Goal: Task Accomplishment & Management: Use online tool/utility

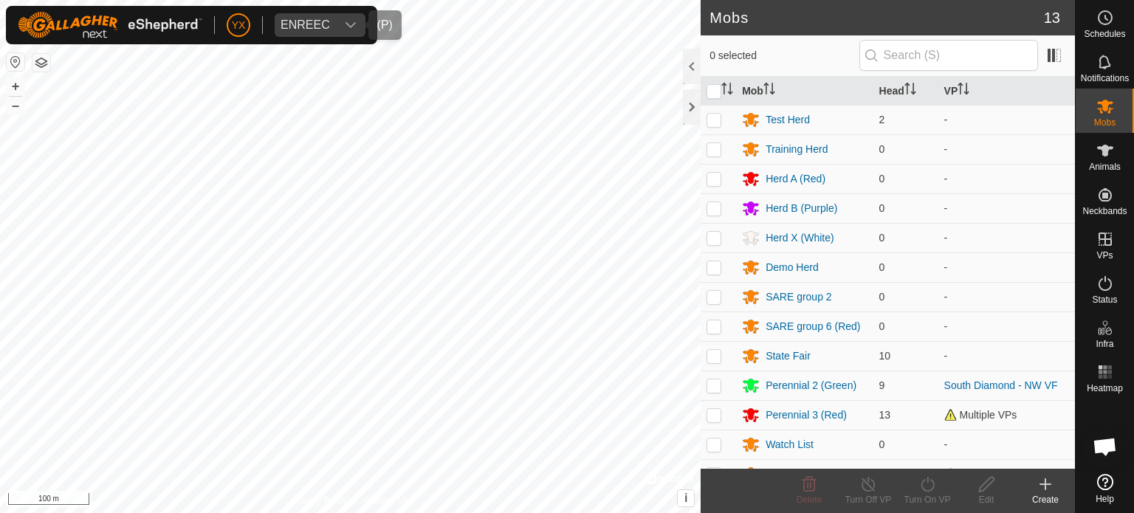
click at [351, 25] on icon "dropdown trigger" at bounding box center [351, 25] width 12 height 12
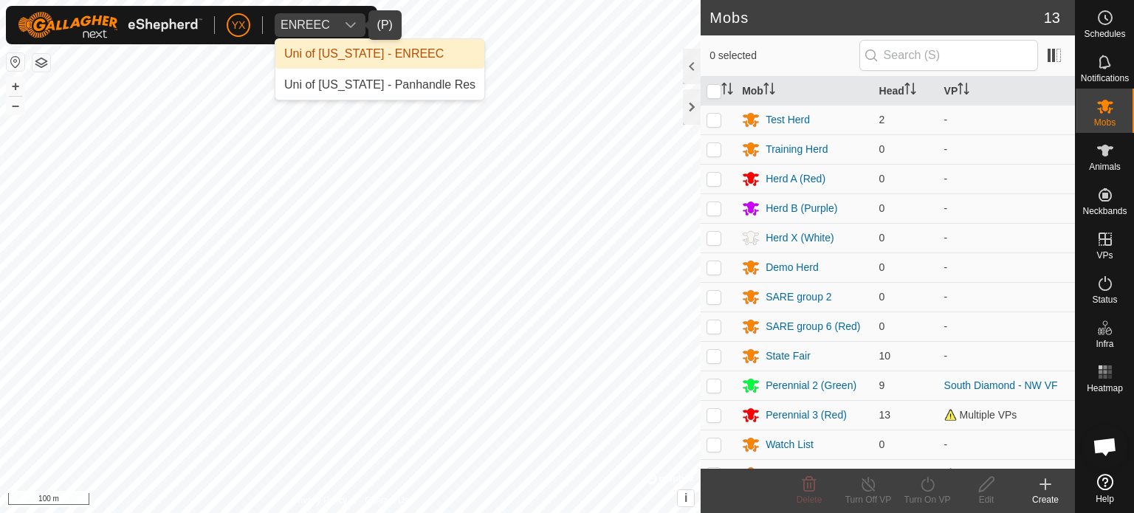
click at [354, 58] on li "Uni of [US_STATE] - ENREEC" at bounding box center [379, 54] width 209 height 30
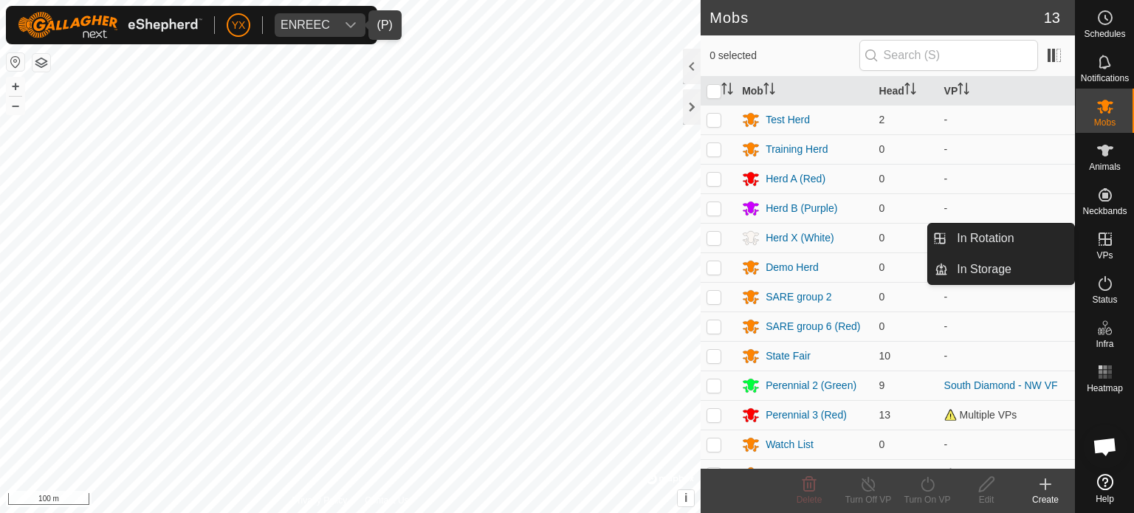
click at [1106, 241] on icon at bounding box center [1105, 239] width 18 height 18
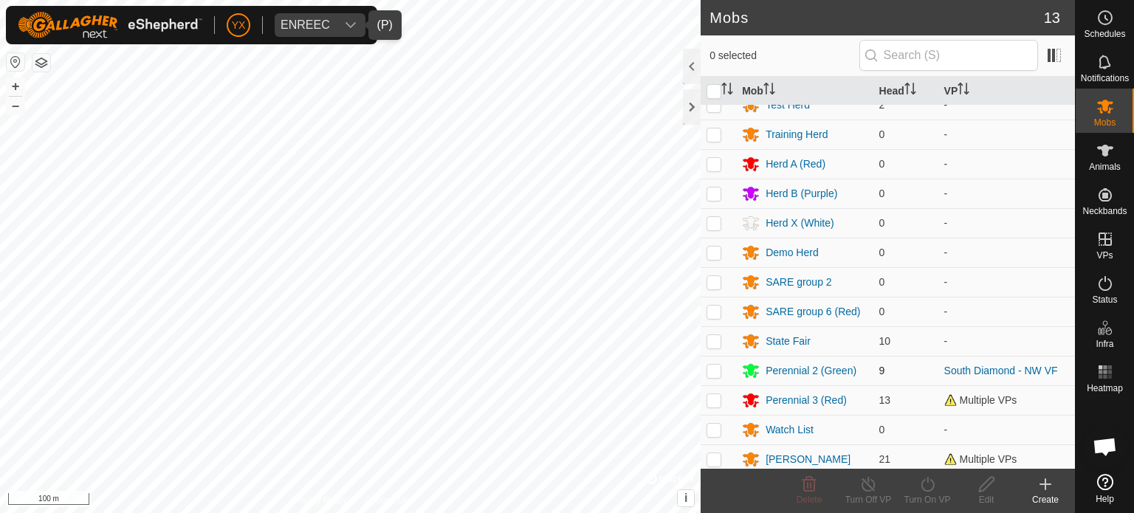
scroll to position [19, 0]
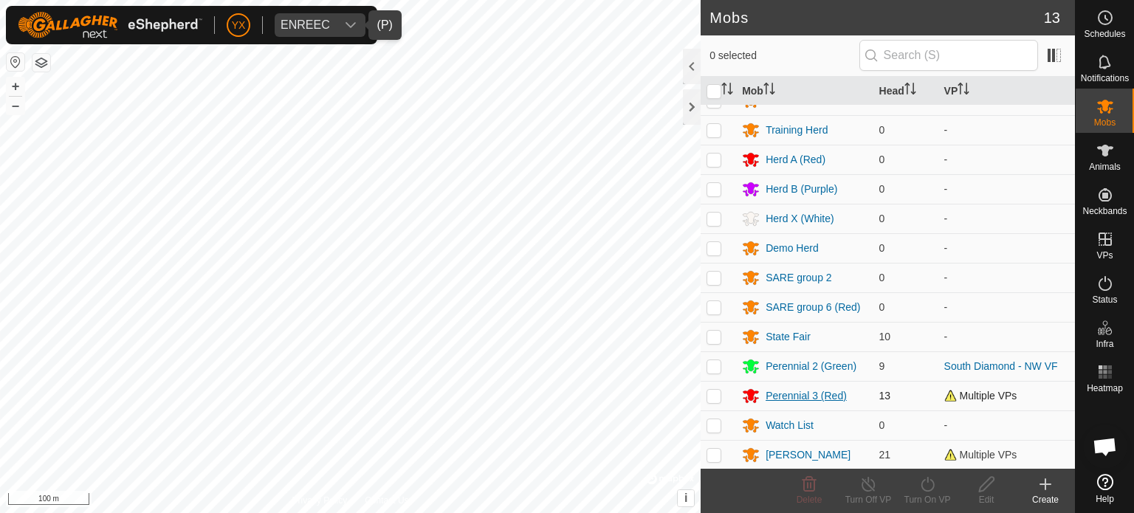
click at [803, 393] on div "Perennial 3 (Red)" at bounding box center [805, 395] width 81 height 15
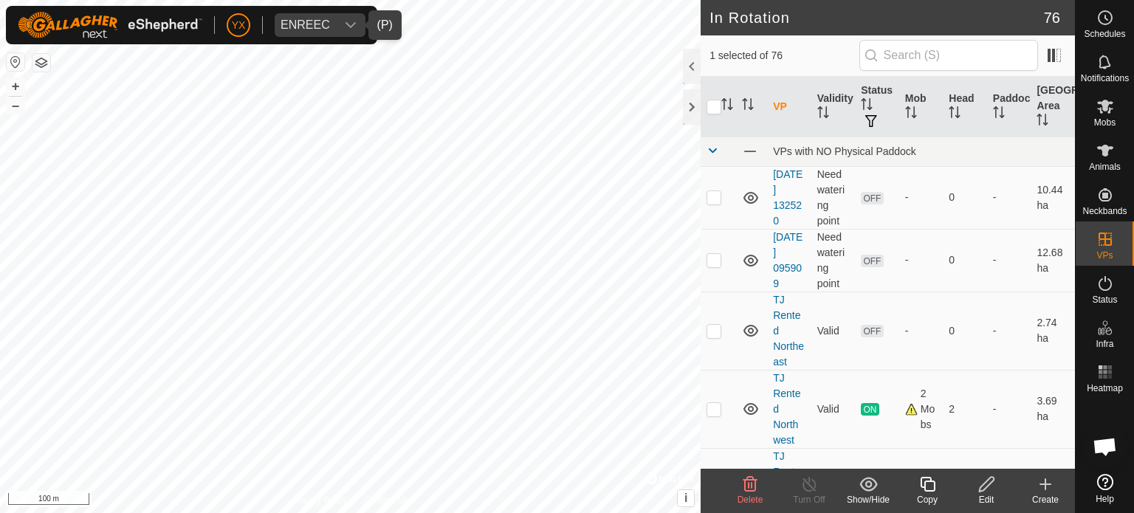
checkbox input "false"
checkbox input "true"
checkbox input "false"
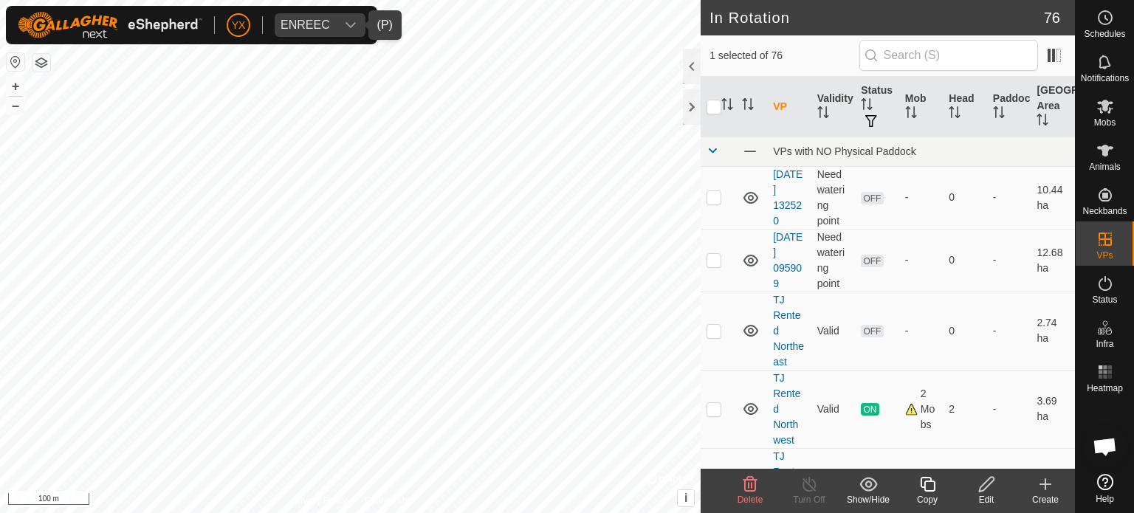
checkbox input "true"
checkbox input "false"
checkbox input "true"
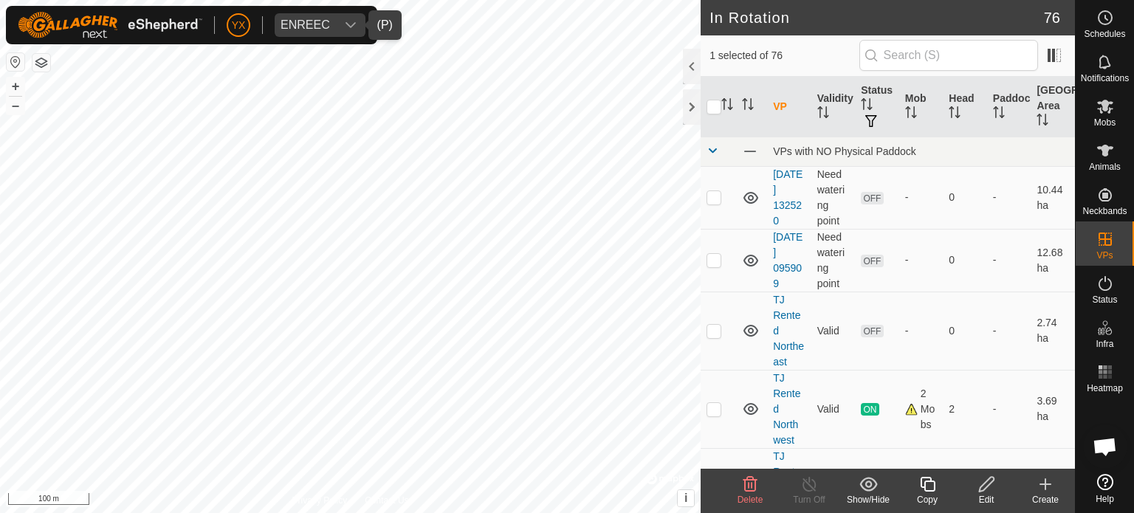
checkbox input "false"
checkbox input "true"
checkbox input "false"
